Goal: Check status: Check status

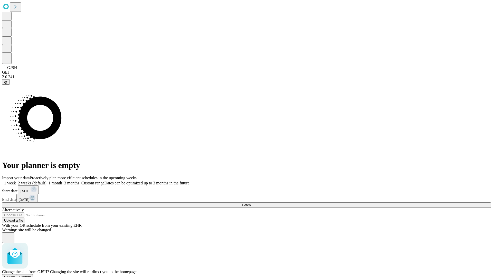
click at [31, 275] on span "Confirm" at bounding box center [25, 277] width 12 height 4
click at [46, 181] on label "2 weeks (default)" at bounding box center [31, 183] width 31 height 4
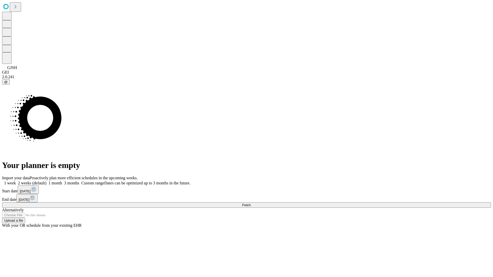
click at [250, 203] on span "Fetch" at bounding box center [246, 205] width 8 height 4
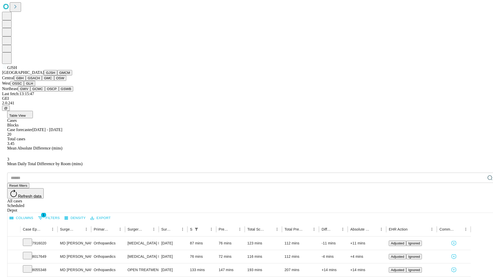
click at [57, 75] on button "GMCM" at bounding box center [64, 72] width 15 height 5
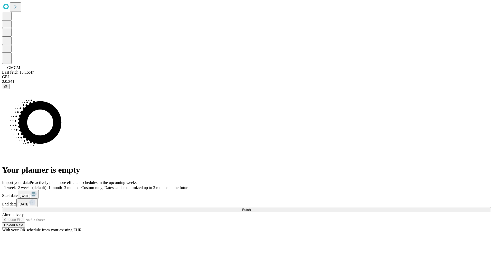
click at [46, 185] on label "2 weeks (default)" at bounding box center [31, 187] width 31 height 4
click at [250, 208] on span "Fetch" at bounding box center [246, 210] width 8 height 4
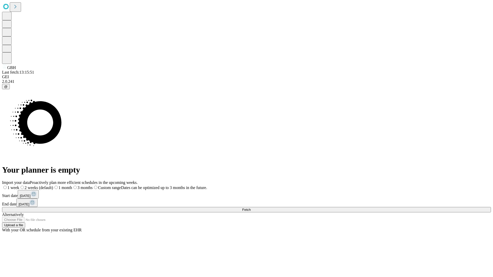
click at [53, 185] on label "2 weeks (default)" at bounding box center [36, 187] width 34 height 4
click at [250, 208] on span "Fetch" at bounding box center [246, 210] width 8 height 4
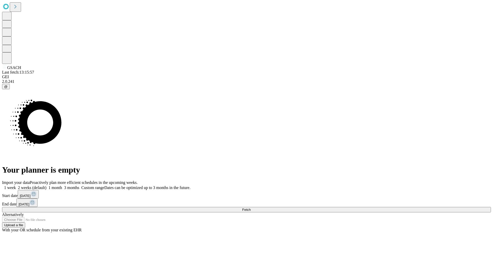
click at [46, 185] on label "2 weeks (default)" at bounding box center [31, 187] width 31 height 4
click at [250, 208] on span "Fetch" at bounding box center [246, 210] width 8 height 4
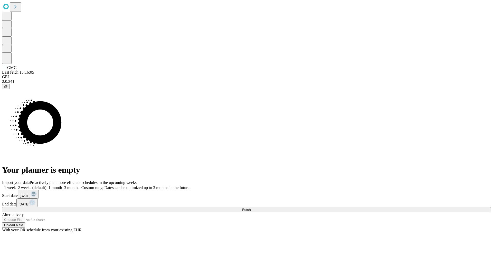
click at [46, 185] on label "2 weeks (default)" at bounding box center [31, 187] width 31 height 4
click at [250, 208] on span "Fetch" at bounding box center [246, 210] width 8 height 4
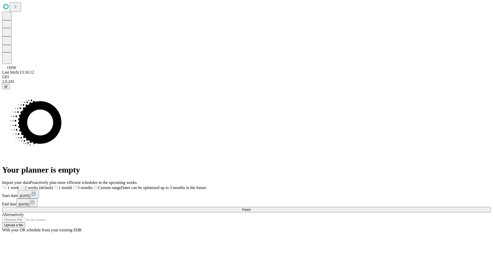
click at [250, 208] on span "Fetch" at bounding box center [246, 210] width 8 height 4
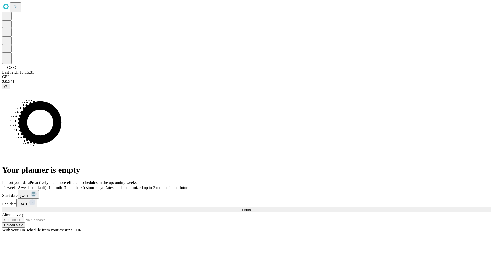
click at [250, 208] on span "Fetch" at bounding box center [246, 210] width 8 height 4
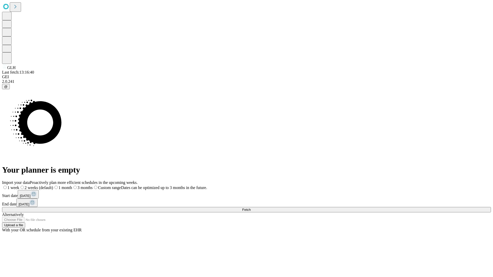
click at [53, 185] on label "2 weeks (default)" at bounding box center [36, 187] width 34 height 4
click at [250, 208] on span "Fetch" at bounding box center [246, 210] width 8 height 4
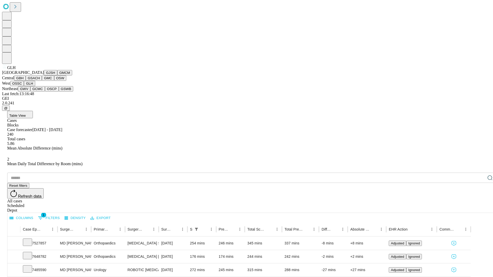
click at [30, 92] on button "GWV" at bounding box center [24, 88] width 12 height 5
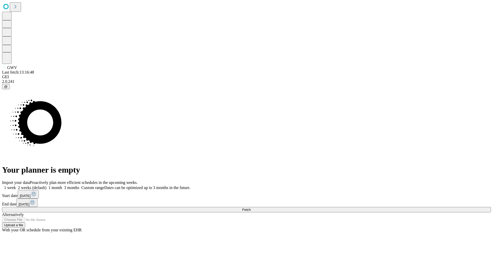
click at [46, 185] on label "2 weeks (default)" at bounding box center [31, 187] width 31 height 4
click at [250, 208] on span "Fetch" at bounding box center [246, 210] width 8 height 4
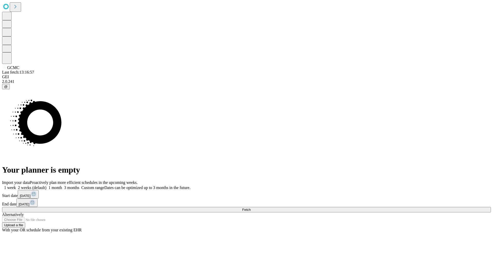
click at [46, 185] on label "2 weeks (default)" at bounding box center [31, 187] width 31 height 4
click at [250, 208] on span "Fetch" at bounding box center [246, 210] width 8 height 4
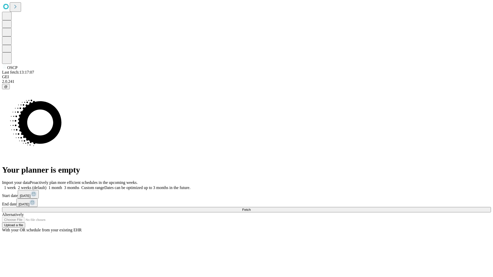
click at [46, 185] on label "2 weeks (default)" at bounding box center [31, 187] width 31 height 4
click at [250, 208] on span "Fetch" at bounding box center [246, 210] width 8 height 4
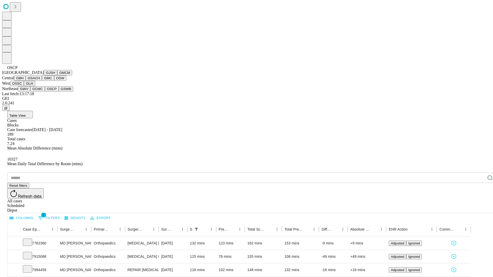
click at [59, 92] on button "GSWB" at bounding box center [66, 88] width 15 height 5
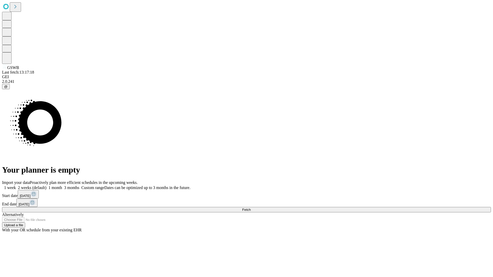
click at [250, 208] on span "Fetch" at bounding box center [246, 210] width 8 height 4
